Goal: Task Accomplishment & Management: Use online tool/utility

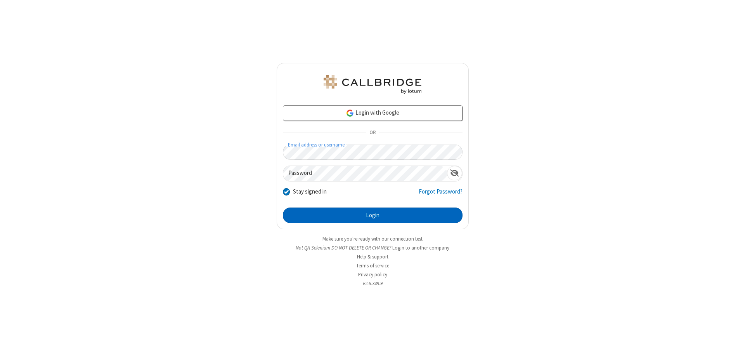
click at [373, 215] on button "Login" at bounding box center [373, 215] width 180 height 16
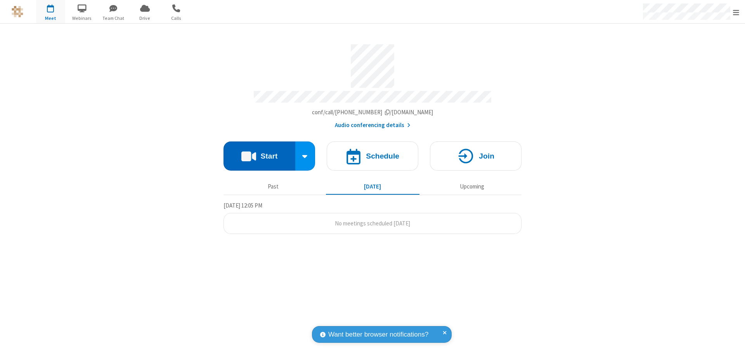
click at [259, 152] on button "Start" at bounding box center [260, 155] width 72 height 29
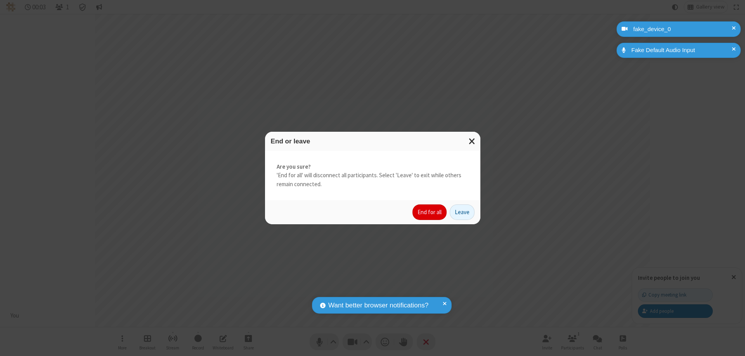
click at [430, 212] on button "End for all" at bounding box center [430, 212] width 34 height 16
